Goal: Task Accomplishment & Management: Manage account settings

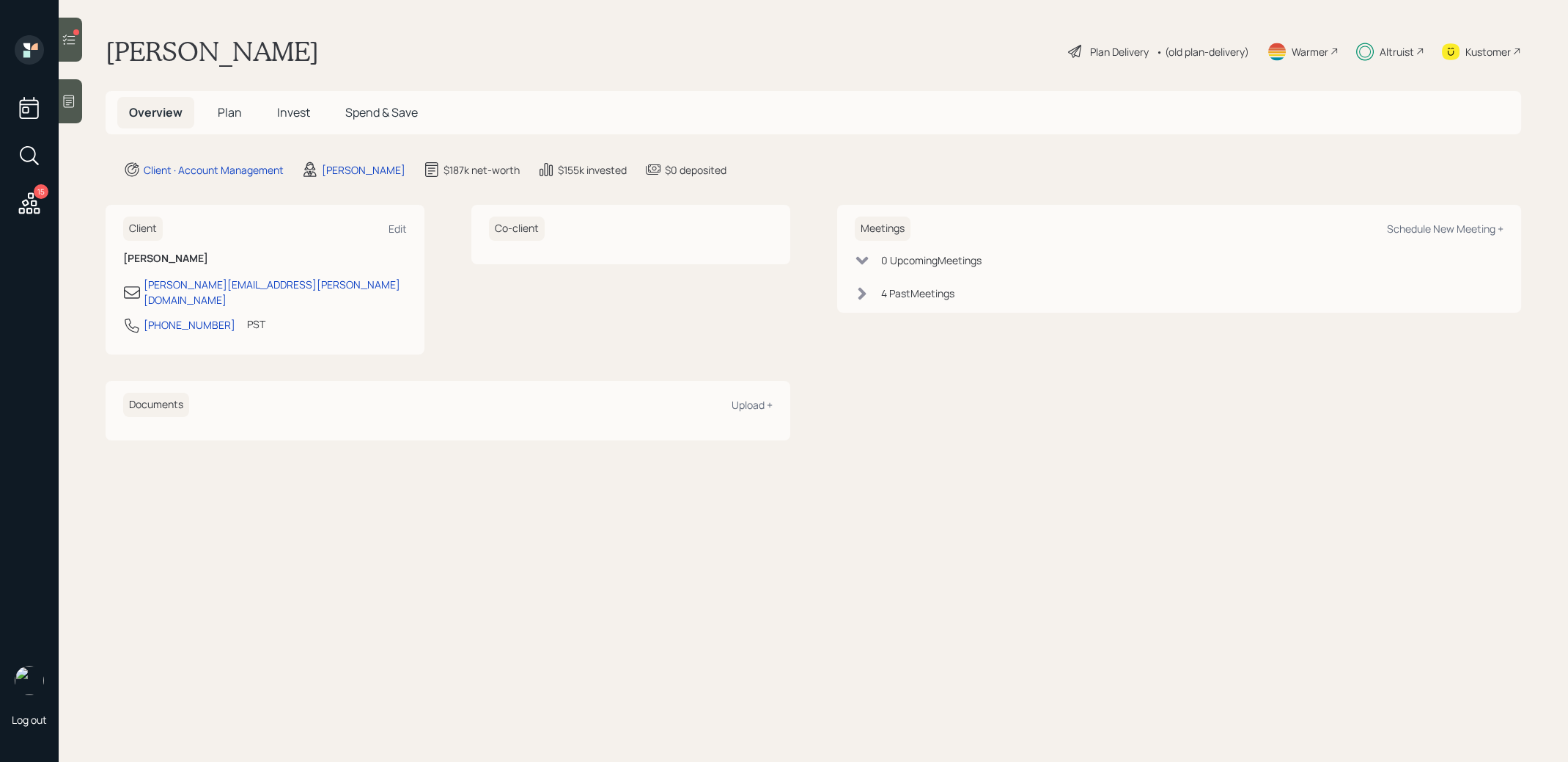
click at [295, 113] on span "Invest" at bounding box center [294, 112] width 33 height 16
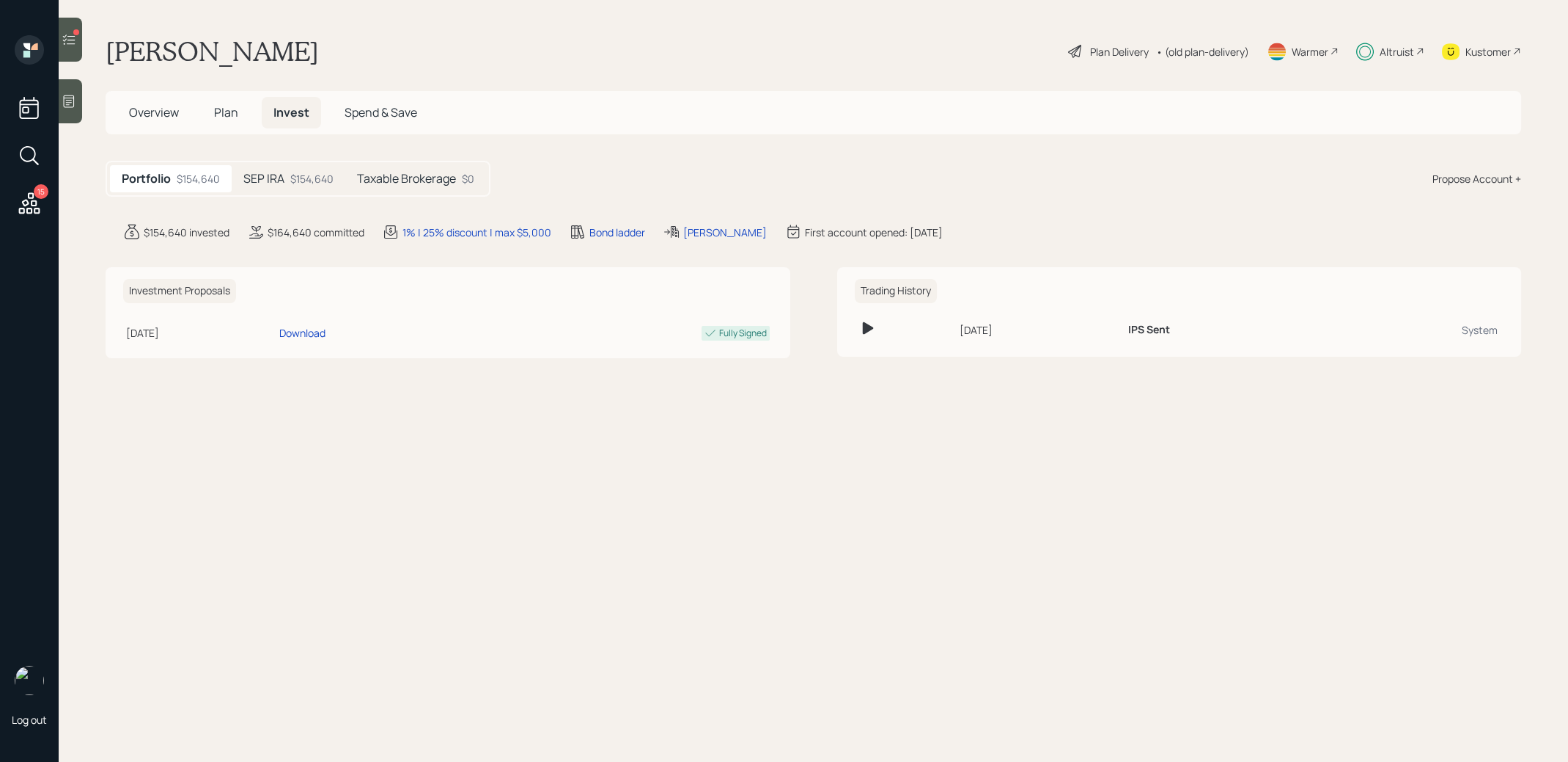
click at [283, 172] on h5 "SEP IRA" at bounding box center [263, 178] width 41 height 14
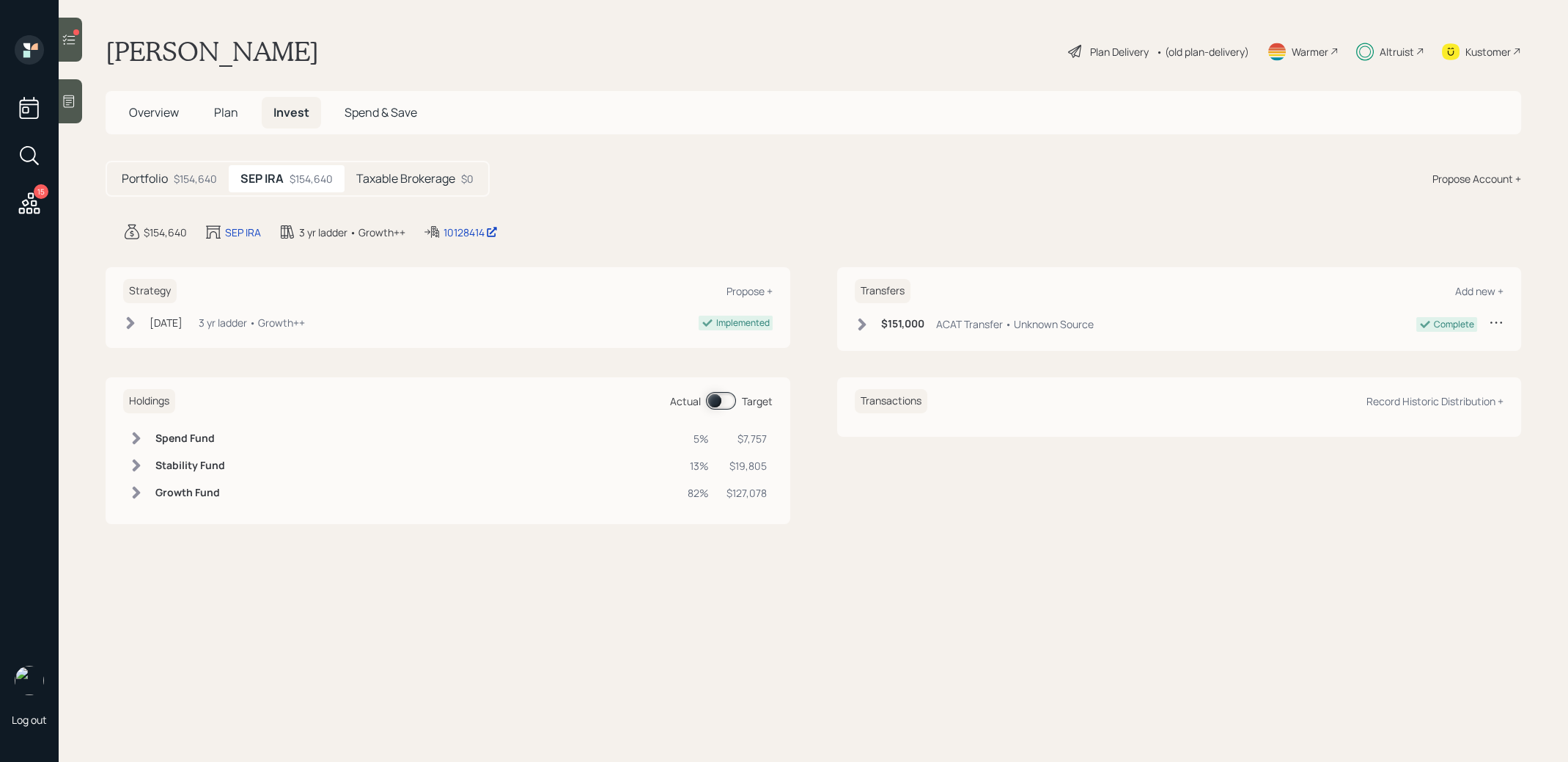
click at [714, 401] on span at bounding box center [722, 401] width 31 height 17
click at [729, 402] on span at bounding box center [722, 401] width 31 height 17
click at [227, 118] on span "Plan" at bounding box center [226, 112] width 24 height 16
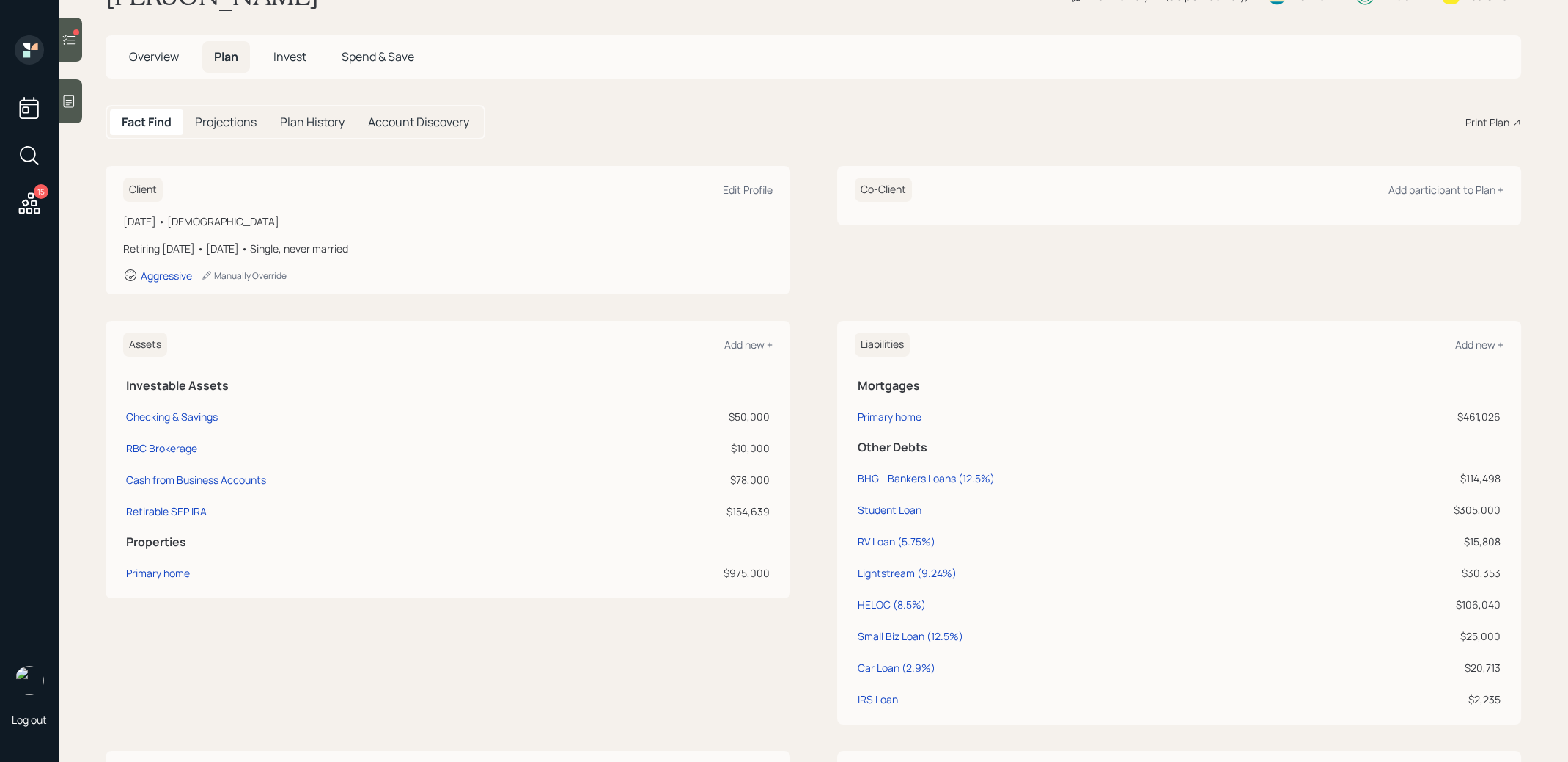
scroll to position [90, 0]
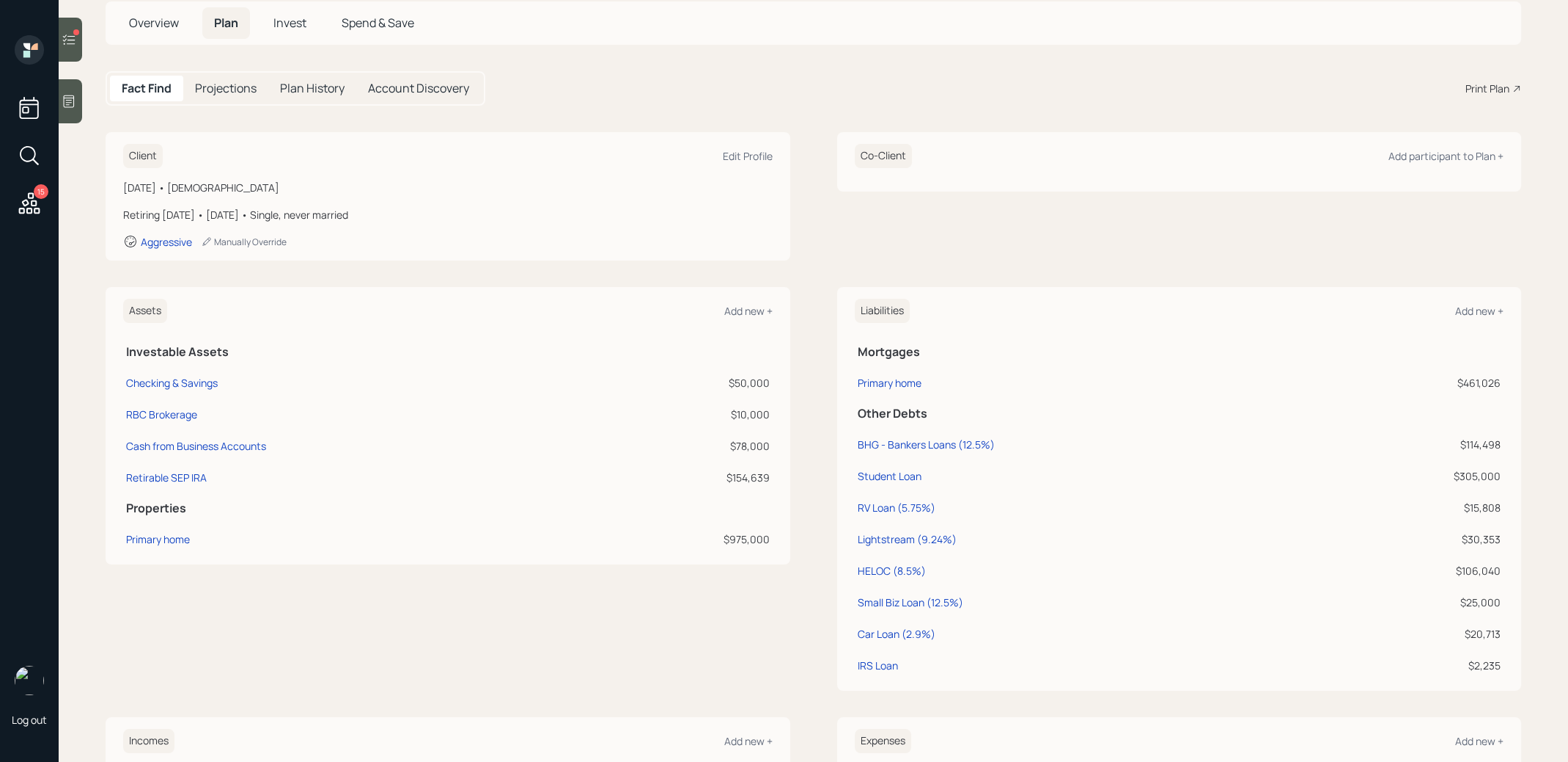
click at [66, 33] on icon at bounding box center [69, 39] width 14 height 14
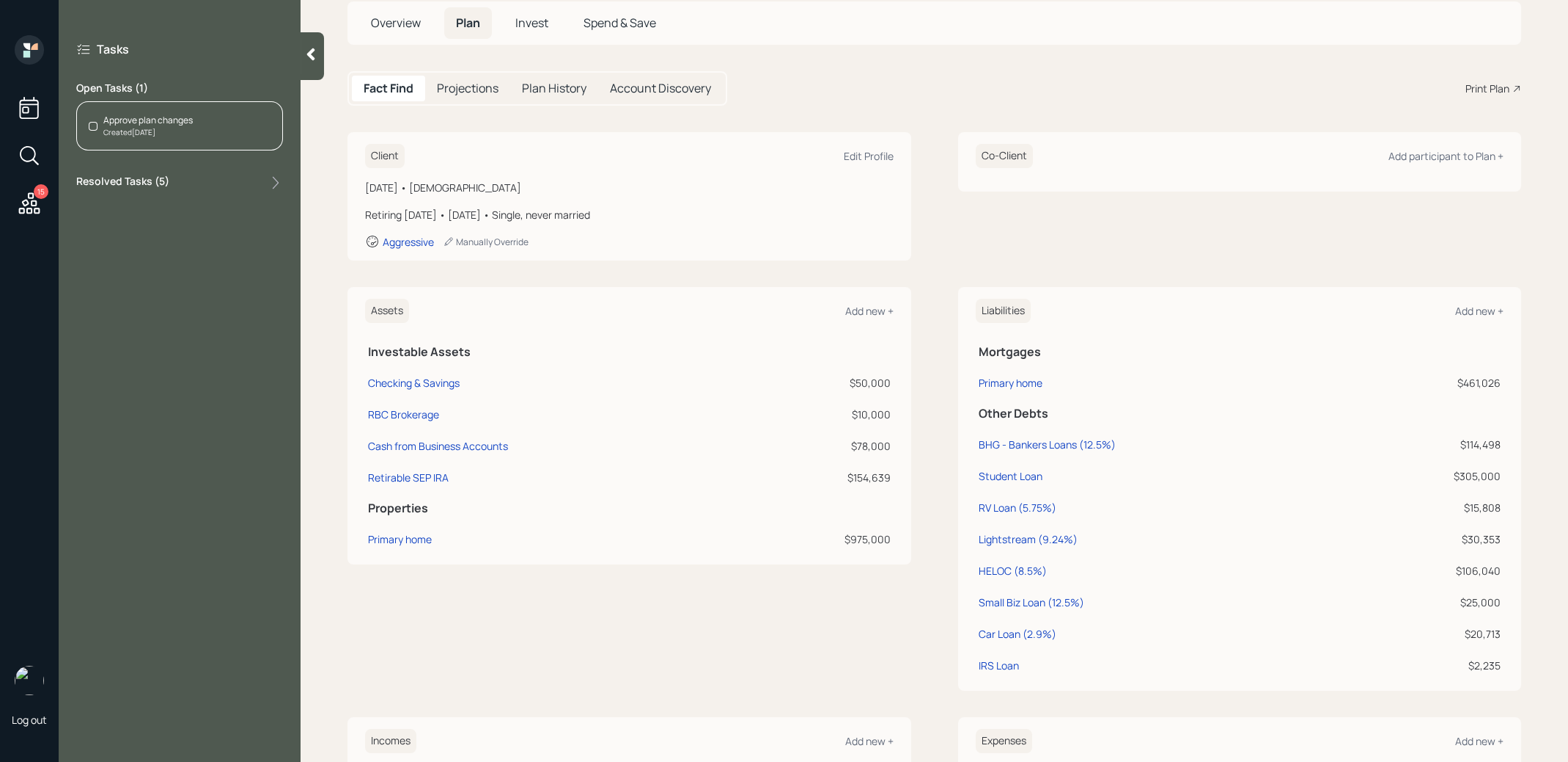
click at [234, 132] on div "Approve plan changes Created [DATE]" at bounding box center [179, 126] width 207 height 50
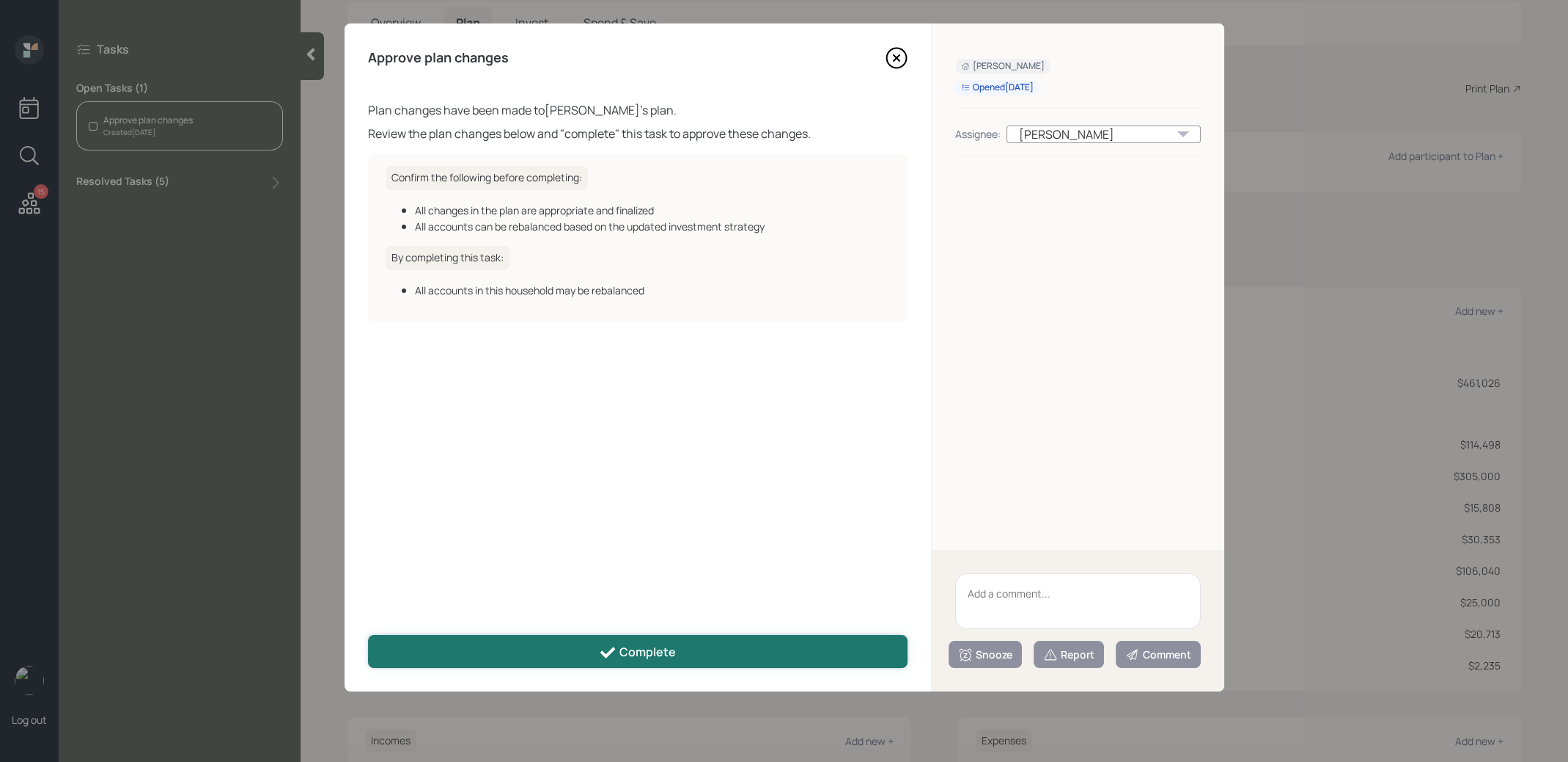
click at [598, 647] on button "Complete" at bounding box center [638, 650] width 540 height 33
